Goal: Find specific page/section: Find specific page/section

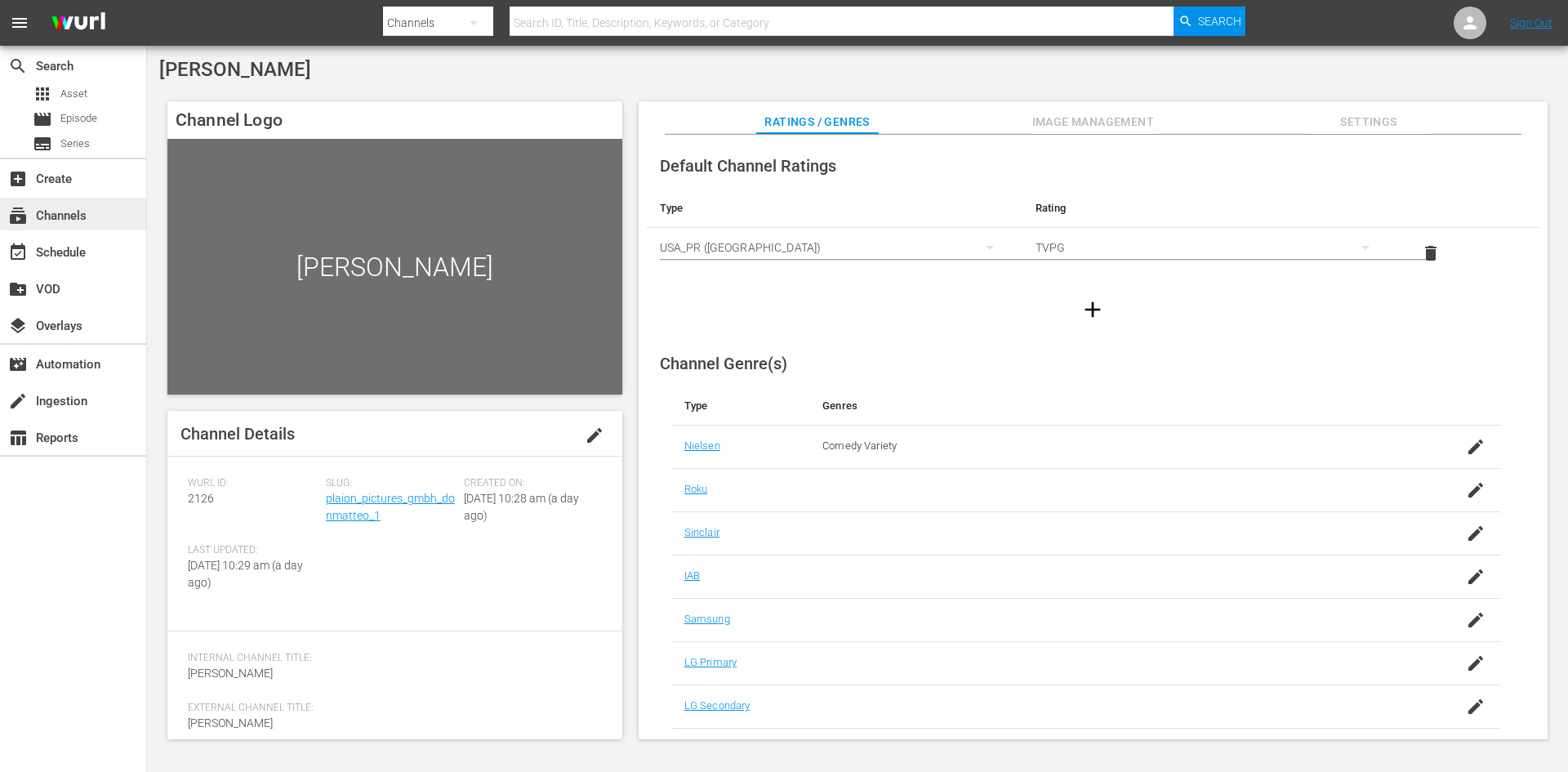
click at [107, 216] on div "subscriptions Channels" at bounding box center [73, 213] width 147 height 32
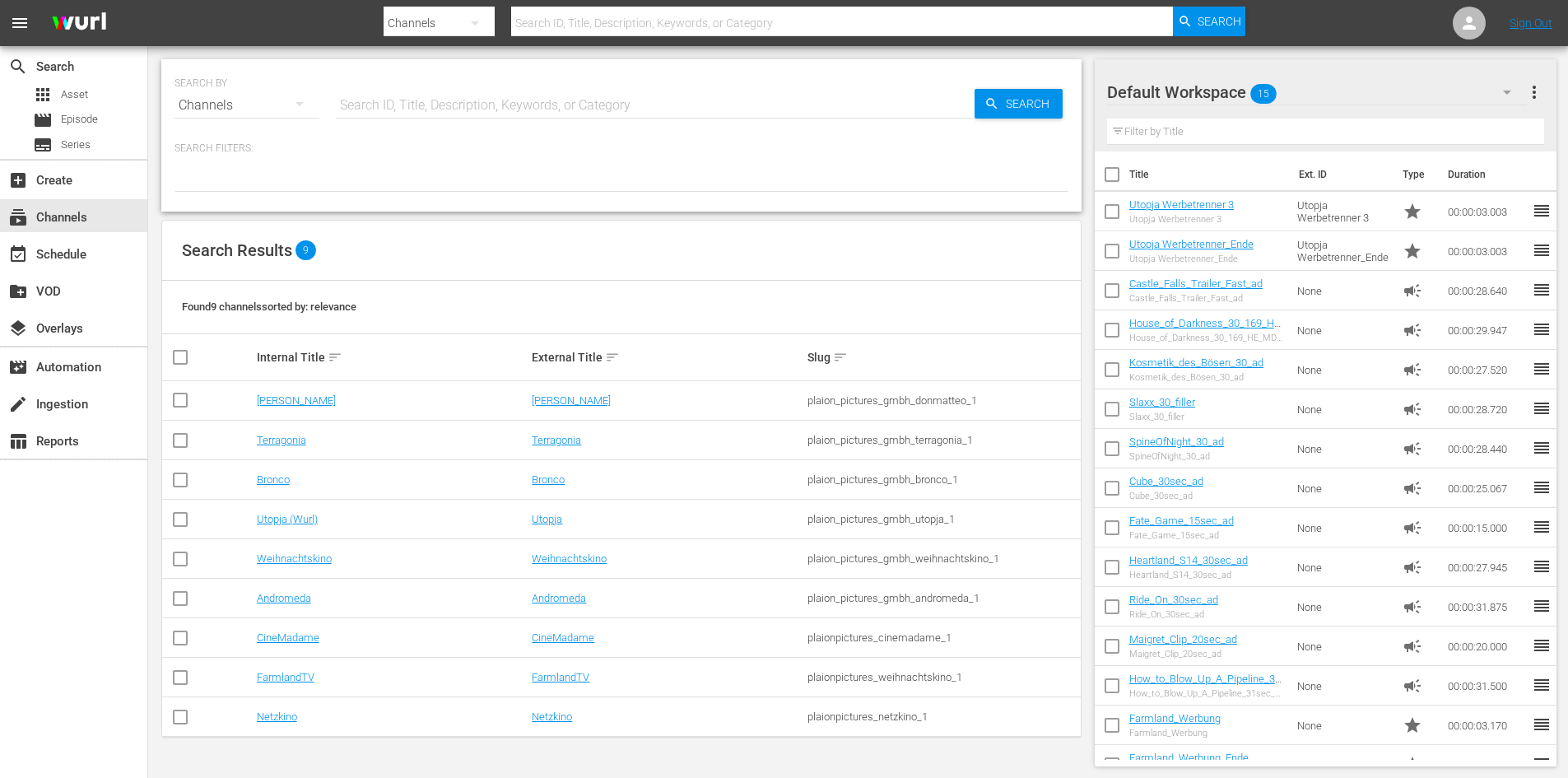
click at [585, 23] on input "text" at bounding box center [842, 23] width 662 height 40
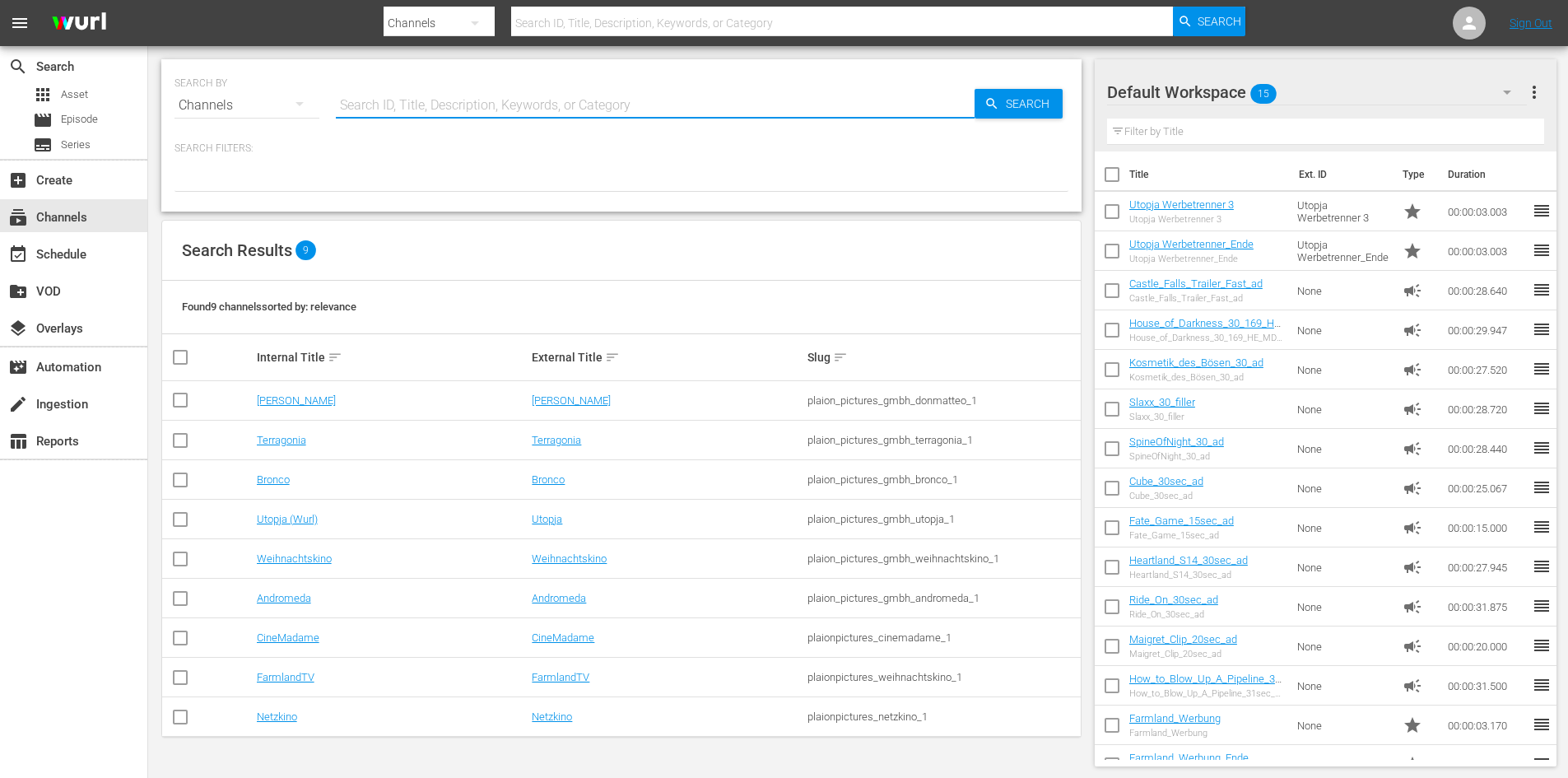
click at [463, 104] on input "text" at bounding box center [655, 105] width 639 height 40
type input "ANdr"
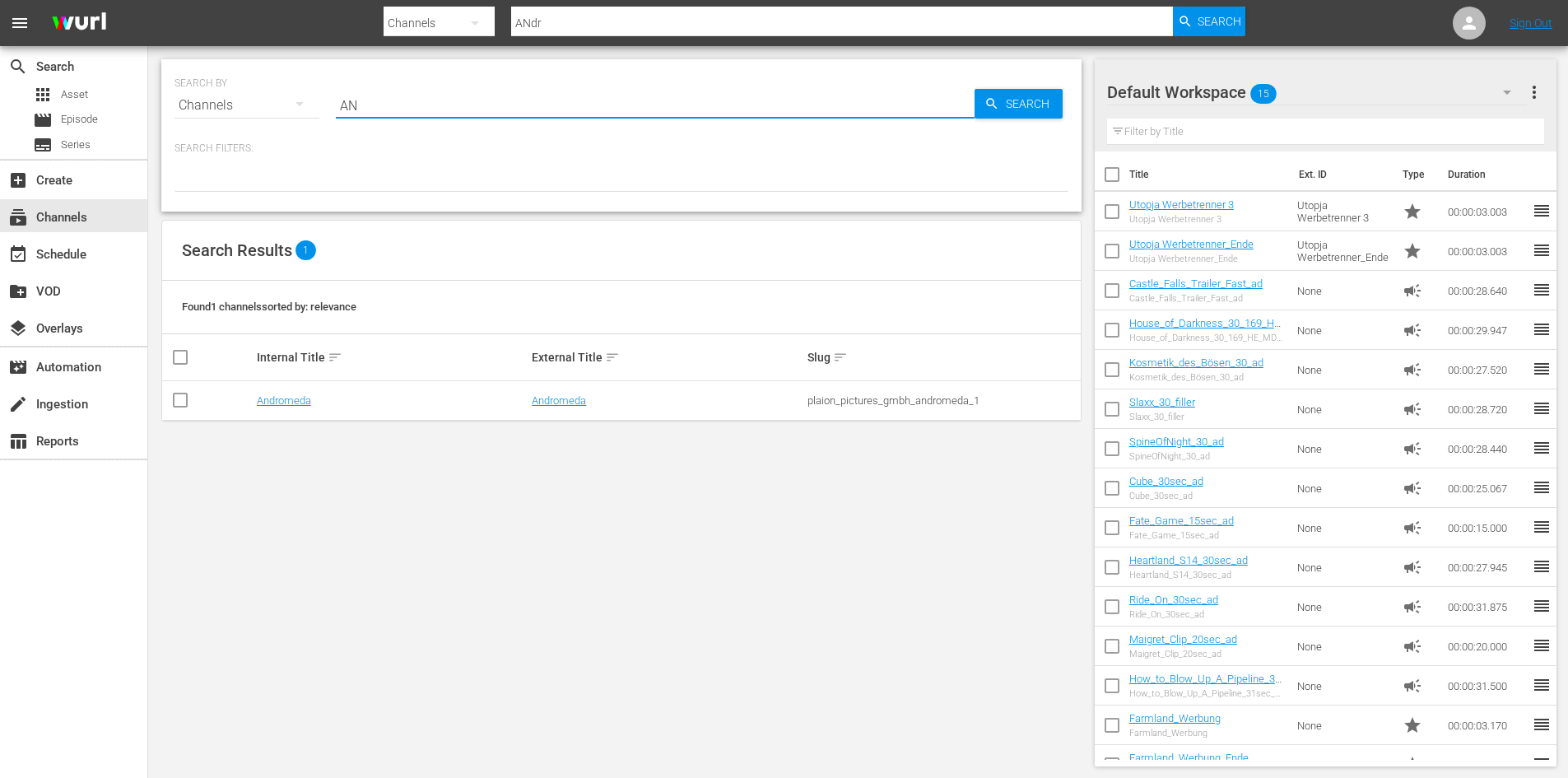
type input "A"
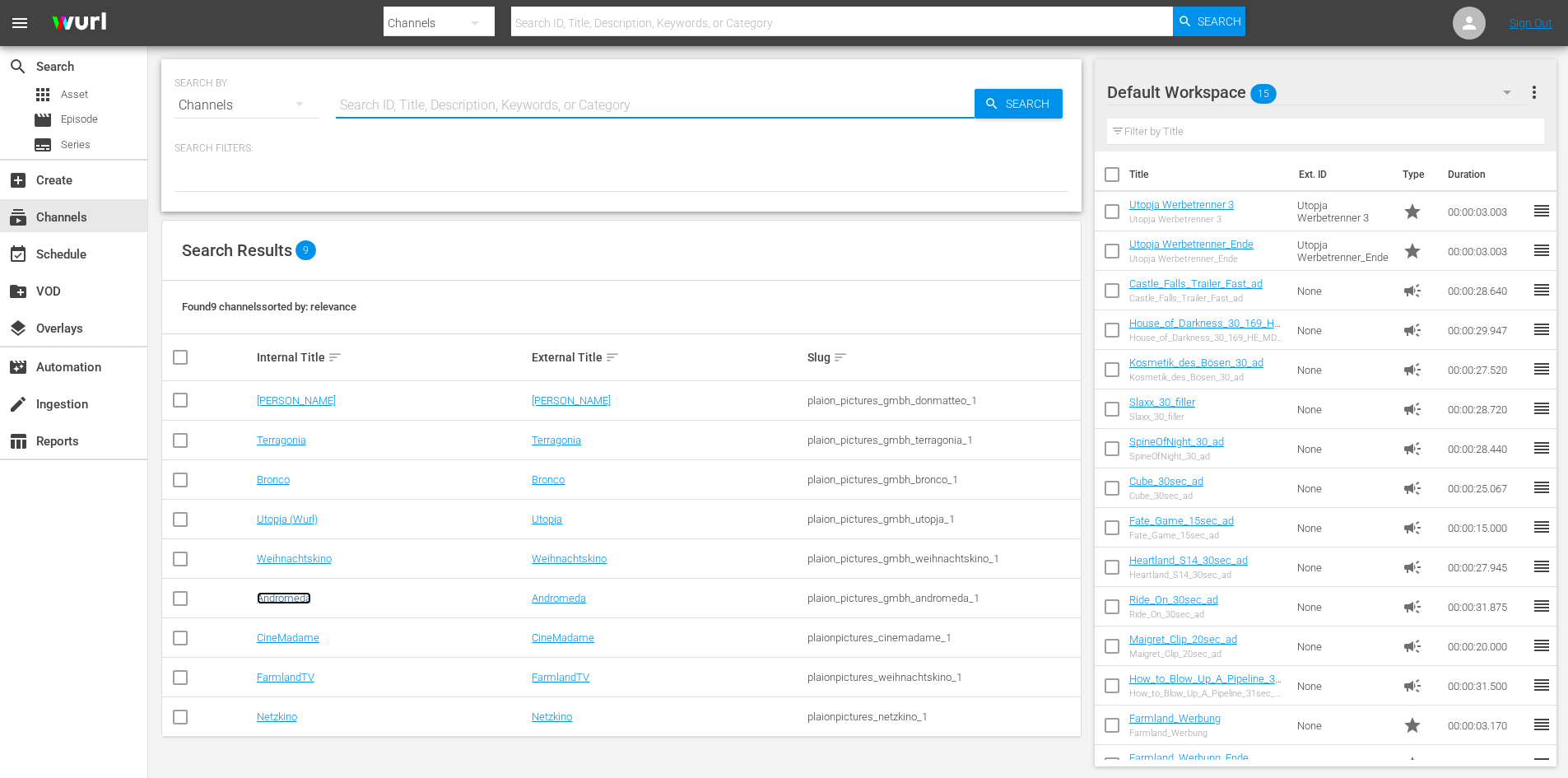
click at [297, 592] on link "Andromeda" at bounding box center [283, 598] width 54 height 12
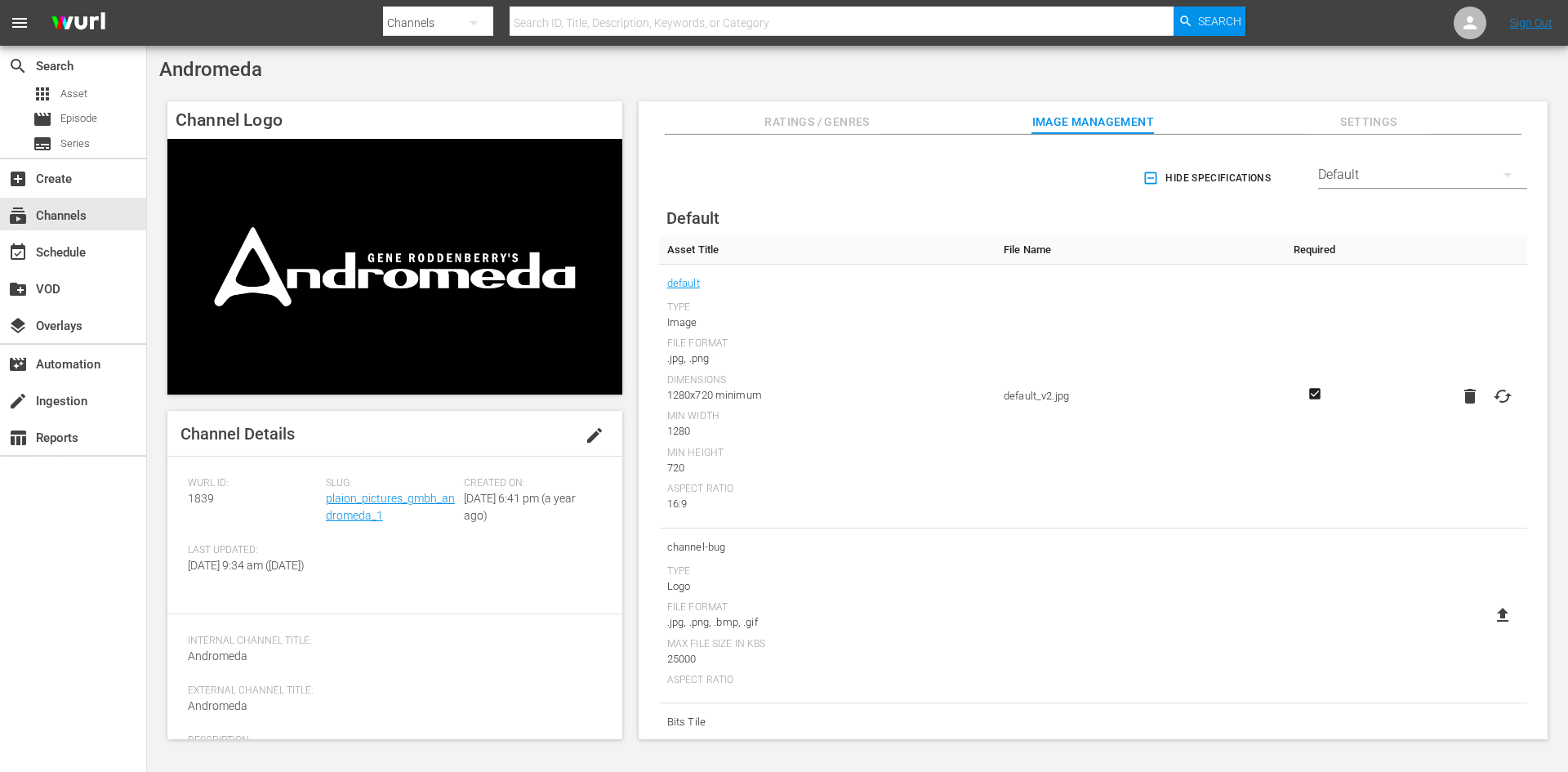
scroll to position [245, 0]
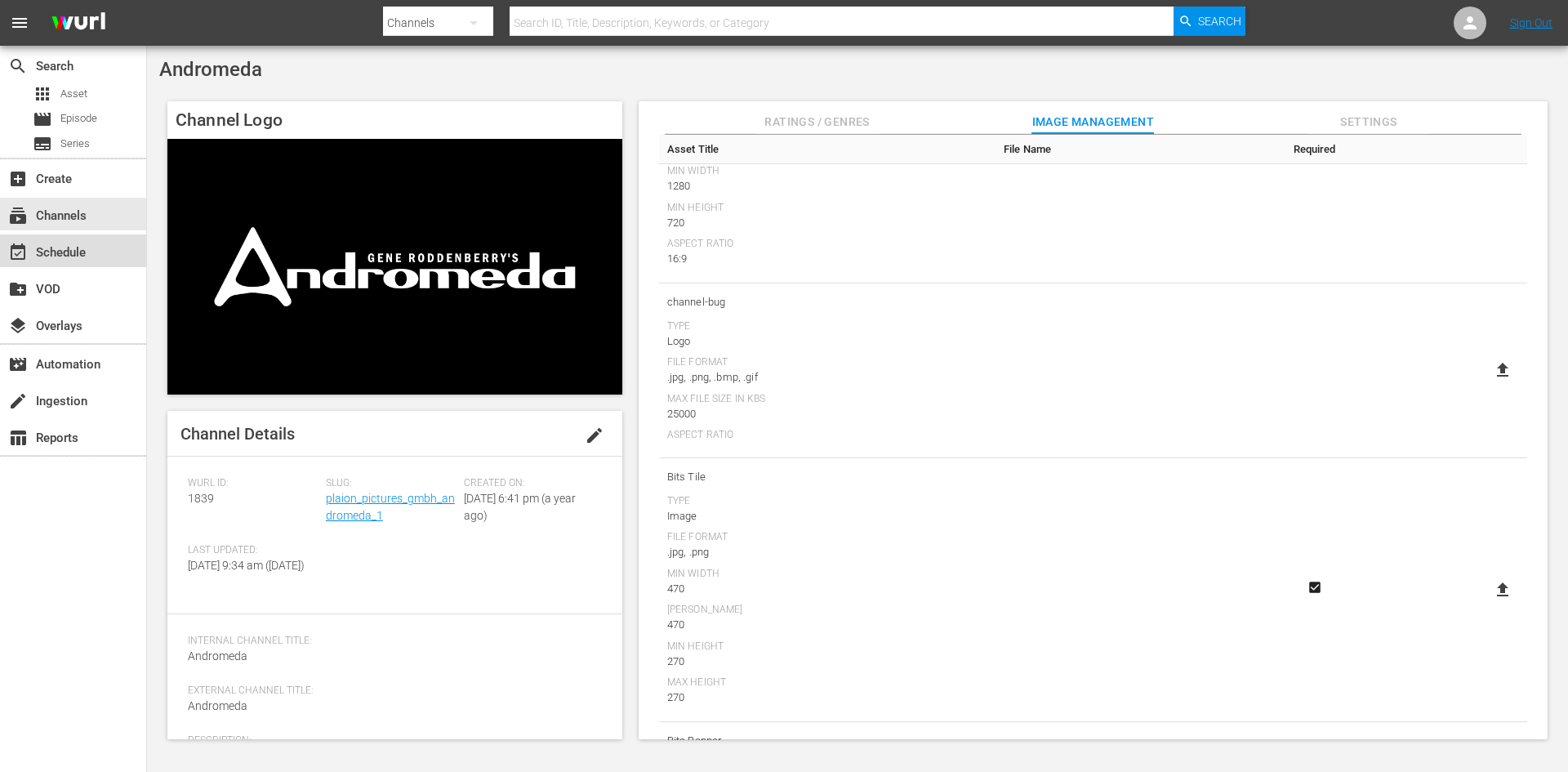
click at [120, 259] on div "event_available Schedule" at bounding box center [73, 250] width 147 height 32
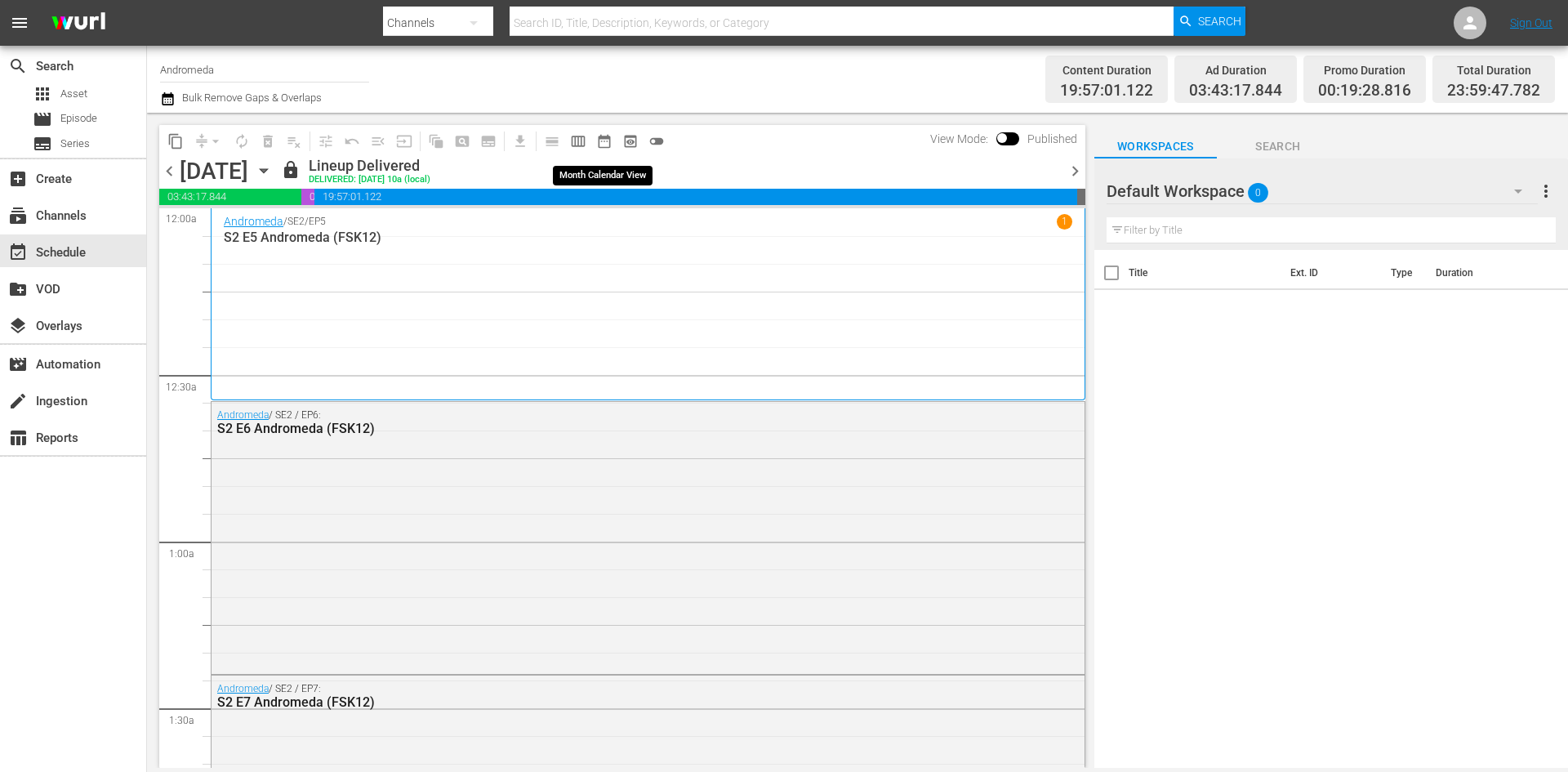
click at [607, 142] on span "date_range_outlined" at bounding box center [604, 141] width 17 height 17
